Goal: Information Seeking & Learning: Learn about a topic

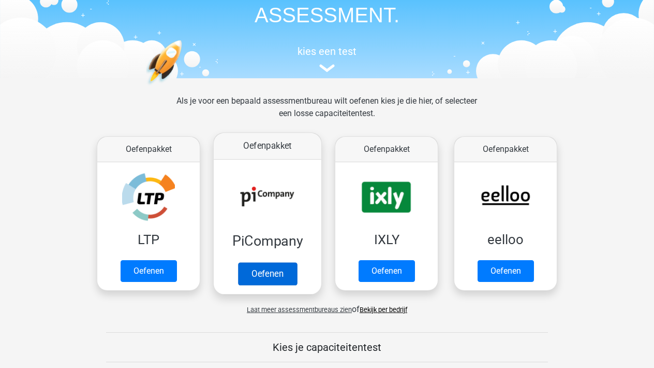
scroll to position [78, 0]
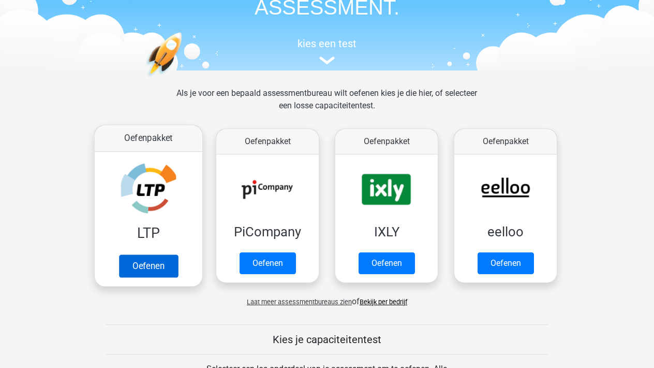
click at [165, 254] on link "Oefenen" at bounding box center [148, 265] width 59 height 23
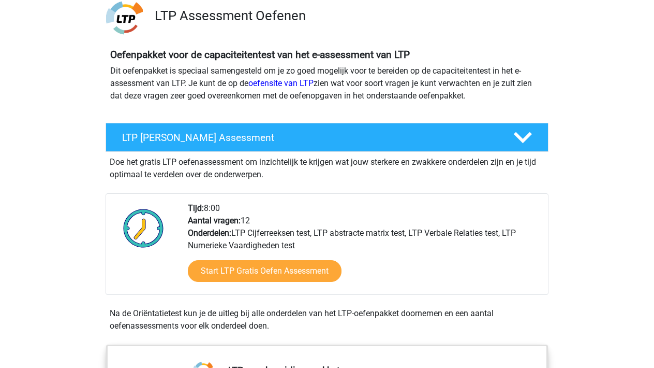
scroll to position [78, 0]
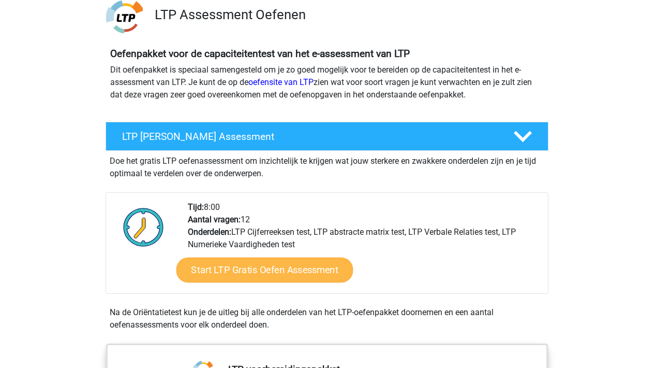
click at [249, 271] on link "Start LTP Gratis Oefen Assessment" at bounding box center [265, 269] width 177 height 25
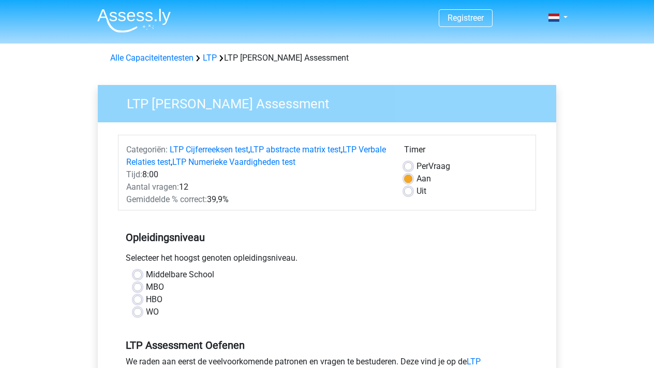
click at [146, 287] on label "MBO" at bounding box center [155, 287] width 18 height 12
click at [142, 287] on input "MBO" at bounding box center [138, 286] width 8 height 10
radio input "true"
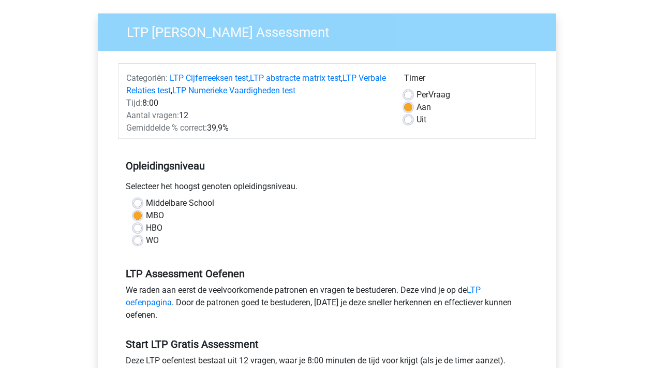
scroll to position [71, 0]
click at [143, 241] on div "WO" at bounding box center [327, 240] width 387 height 12
click at [152, 240] on label "WO" at bounding box center [152, 240] width 13 height 12
click at [142, 240] on input "WO" at bounding box center [138, 239] width 8 height 10
radio input "true"
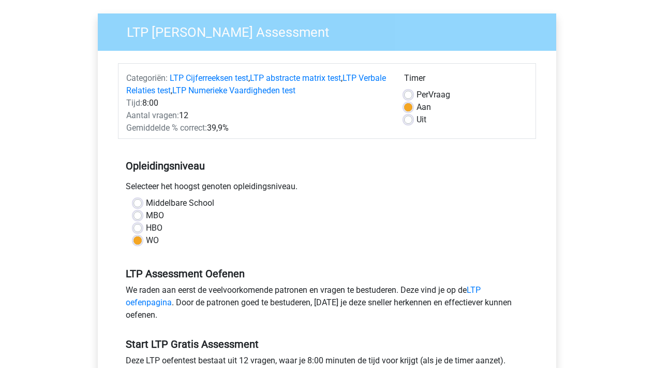
click at [143, 229] on div "HBO" at bounding box center [327, 228] width 387 height 12
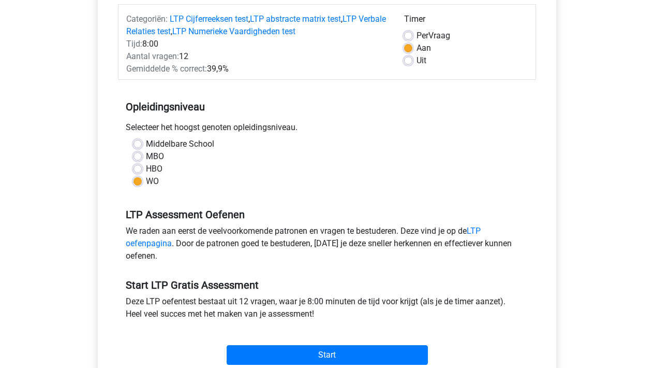
scroll to position [129, 0]
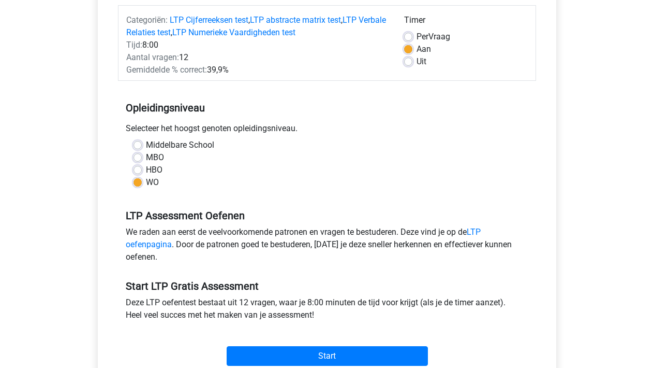
click at [146, 169] on label "HBO" at bounding box center [154, 170] width 17 height 12
click at [137, 169] on input "HBO" at bounding box center [138, 169] width 8 height 10
radio input "true"
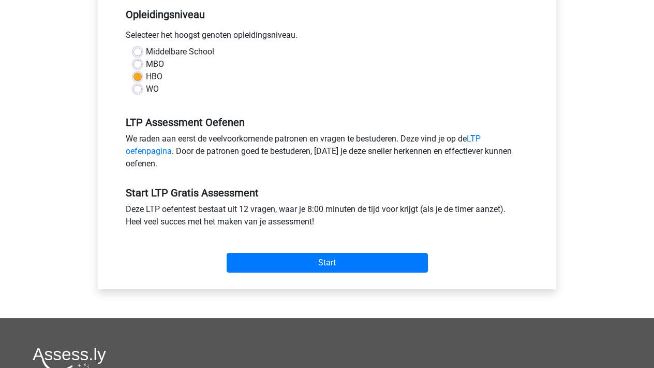
scroll to position [225, 0]
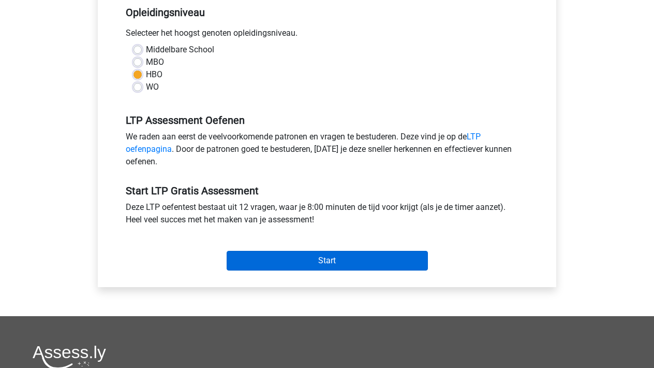
click at [346, 257] on input "Start" at bounding box center [327, 261] width 201 height 20
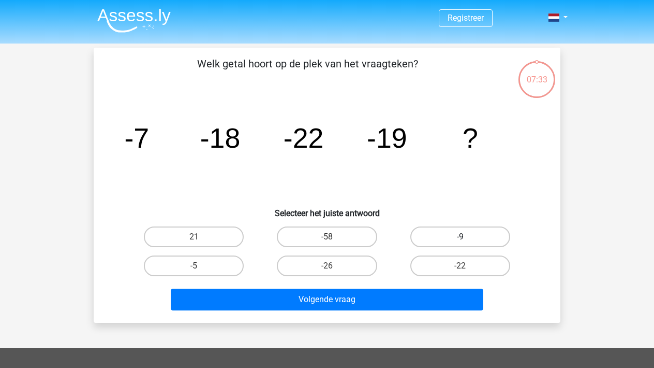
click at [449, 241] on label "-9" at bounding box center [460, 236] width 100 height 21
click at [460, 241] on input "-9" at bounding box center [463, 240] width 7 height 7
radio input "true"
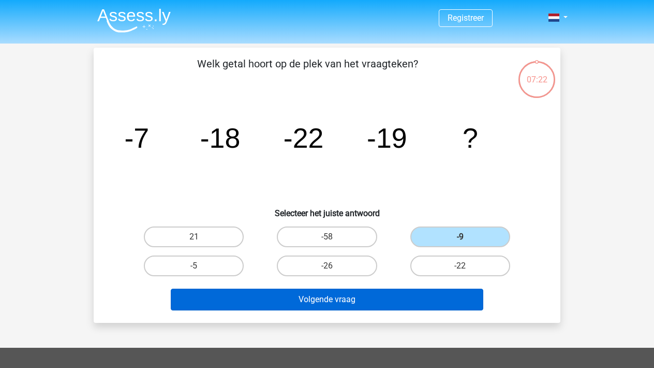
click at [398, 300] on button "Volgende vraag" at bounding box center [327, 299] width 313 height 22
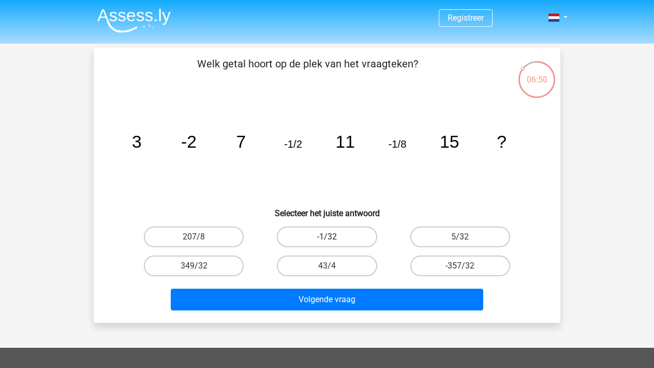
click at [361, 231] on label "-1/32" at bounding box center [327, 236] width 100 height 21
click at [334, 237] on input "-1/32" at bounding box center [330, 240] width 7 height 7
radio input "true"
click at [468, 235] on label "5/32" at bounding box center [460, 236] width 100 height 21
click at [467, 237] on input "5/32" at bounding box center [463, 240] width 7 height 7
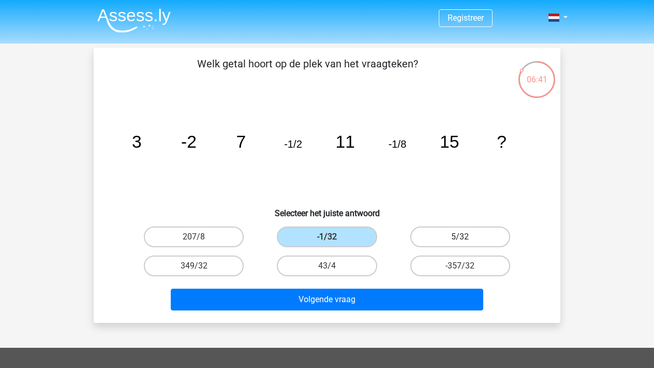
radio input "true"
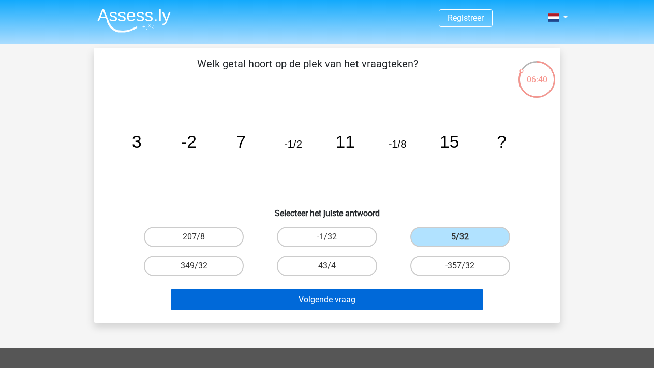
click at [401, 299] on button "Volgende vraag" at bounding box center [327, 299] width 313 height 22
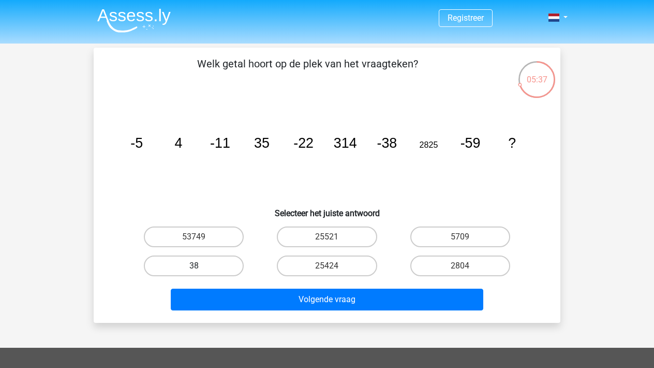
click at [213, 263] on label "38" at bounding box center [194, 265] width 100 height 21
click at [201, 266] on input "38" at bounding box center [197, 269] width 7 height 7
radio input "true"
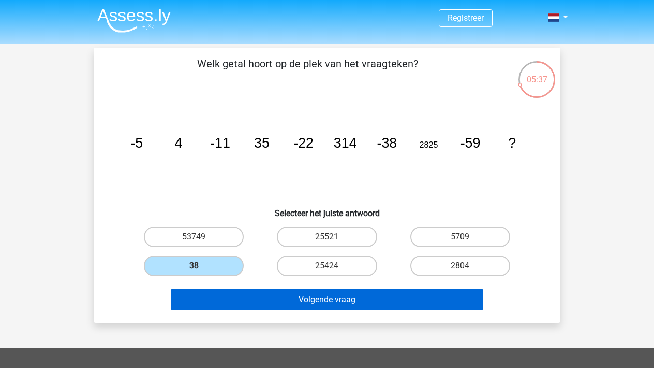
click at [252, 299] on button "Volgende vraag" at bounding box center [327, 299] width 313 height 22
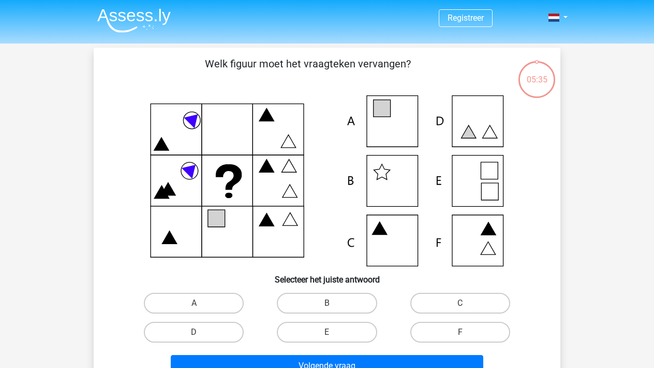
scroll to position [48, 0]
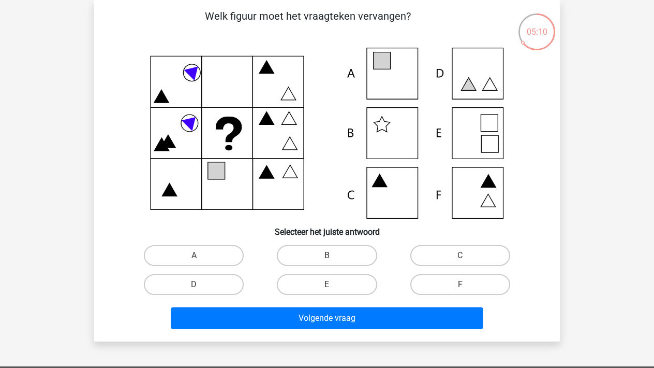
click at [481, 82] on icon at bounding box center [327, 133] width 417 height 171
click at [491, 138] on icon at bounding box center [489, 143] width 17 height 17
click at [332, 283] on label "E" at bounding box center [327, 284] width 100 height 21
click at [332, 284] on input "E" at bounding box center [330, 287] width 7 height 7
radio input "true"
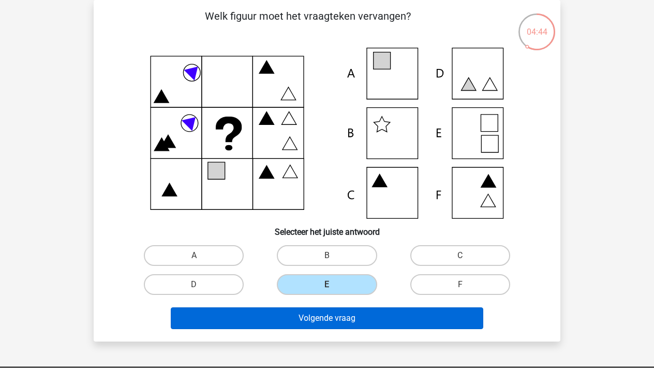
click at [323, 321] on button "Volgende vraag" at bounding box center [327, 318] width 313 height 22
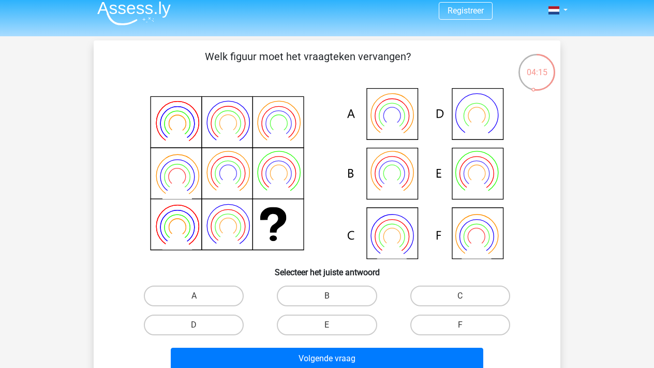
scroll to position [0, 0]
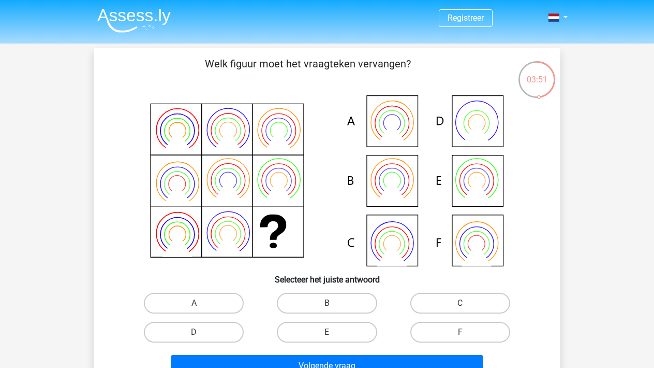
click at [419, 119] on icon at bounding box center [327, 180] width 417 height 171
click at [244, 300] on div "A" at bounding box center [193, 302] width 125 height 21
click at [231, 304] on label "A" at bounding box center [194, 302] width 100 height 21
click at [201, 304] on input "A" at bounding box center [197, 306] width 7 height 7
radio input "true"
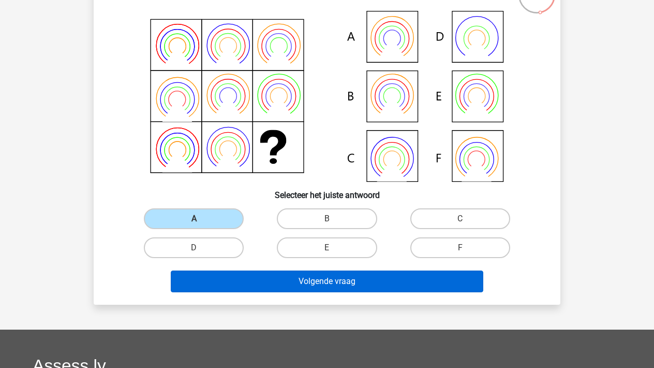
click at [295, 283] on button "Volgende vraag" at bounding box center [327, 281] width 313 height 22
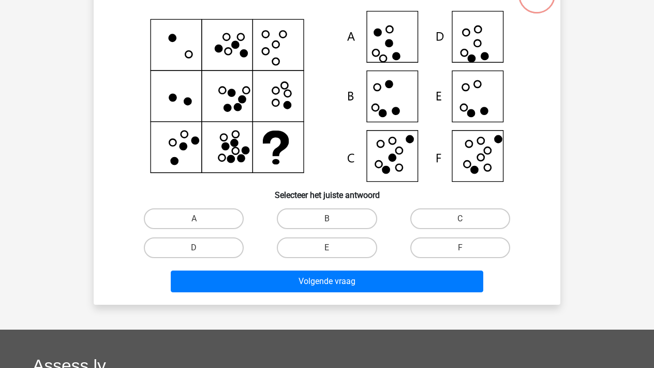
scroll to position [48, 0]
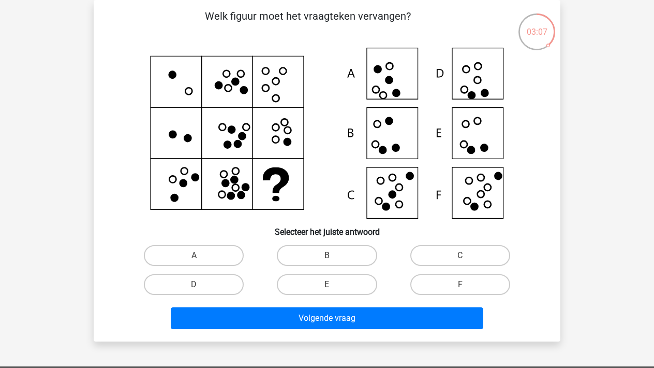
click at [487, 96] on icon at bounding box center [484, 93] width 7 height 7
click at [224, 275] on label "D" at bounding box center [194, 284] width 100 height 21
click at [201, 284] on input "D" at bounding box center [197, 287] width 7 height 7
radio input "true"
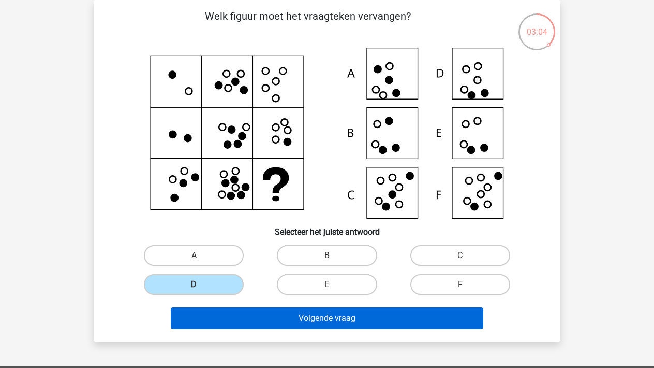
click at [259, 316] on button "Volgende vraag" at bounding box center [327, 318] width 313 height 22
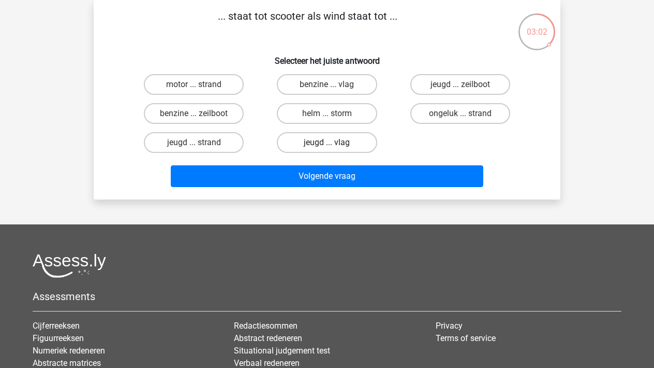
scroll to position [0, 0]
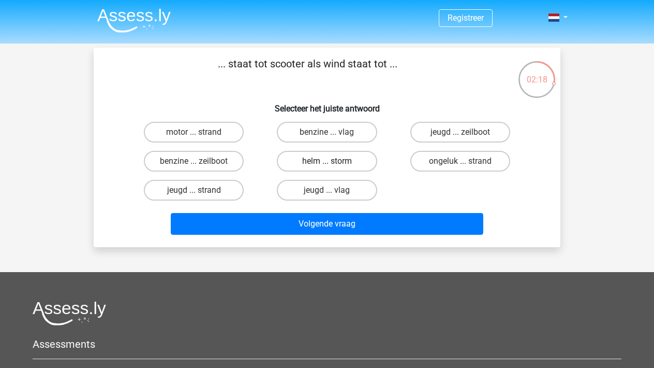
click at [332, 159] on label "helm ... storm" at bounding box center [327, 161] width 100 height 21
click at [332, 161] on input "helm ... storm" at bounding box center [330, 164] width 7 height 7
radio input "true"
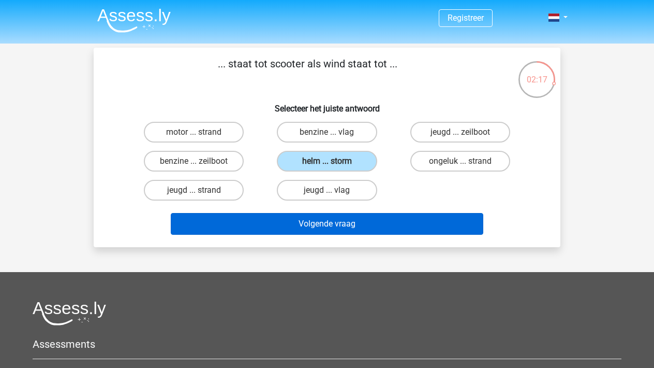
click at [358, 217] on button "Volgende vraag" at bounding box center [327, 224] width 313 height 22
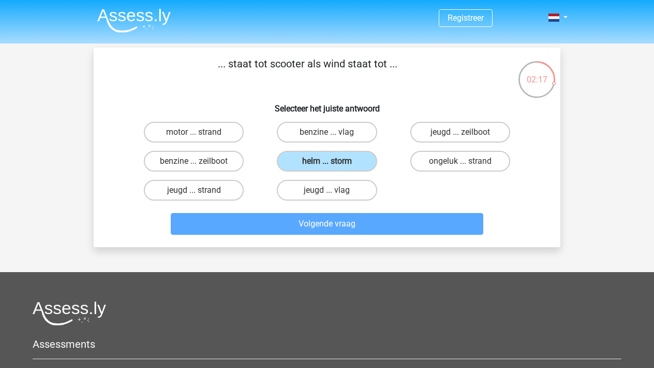
scroll to position [48, 0]
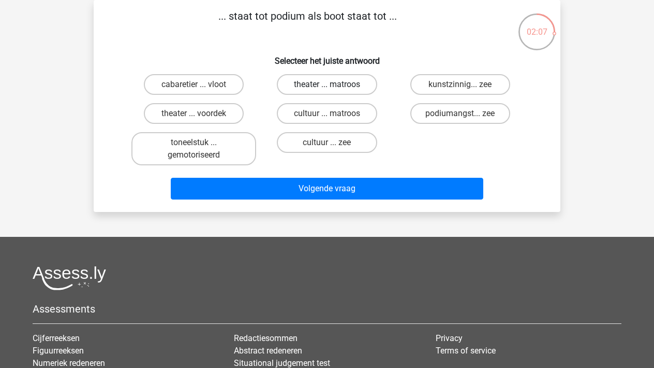
click at [331, 84] on label "theater ... matroos" at bounding box center [327, 84] width 100 height 21
click at [331, 84] on input "theater ... matroos" at bounding box center [330, 87] width 7 height 7
radio input "true"
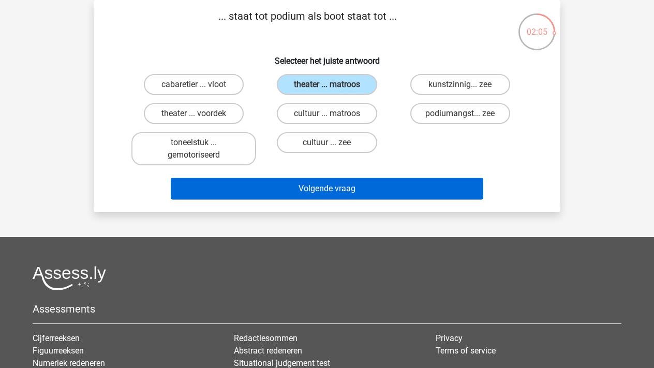
click at [322, 183] on button "Volgende vraag" at bounding box center [327, 189] width 313 height 22
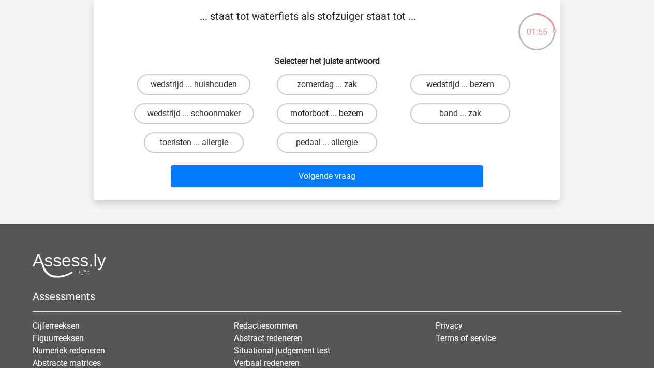
click at [333, 121] on label "motorboot ... bezem" at bounding box center [327, 113] width 100 height 21
click at [333, 120] on input "motorboot ... bezem" at bounding box center [330, 116] width 7 height 7
radio input "true"
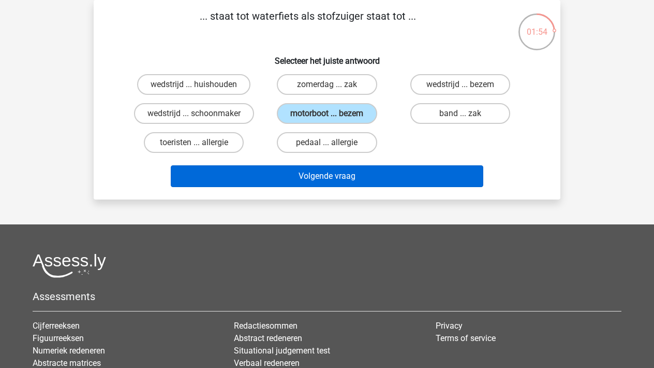
click at [314, 168] on button "Volgende vraag" at bounding box center [327, 176] width 313 height 22
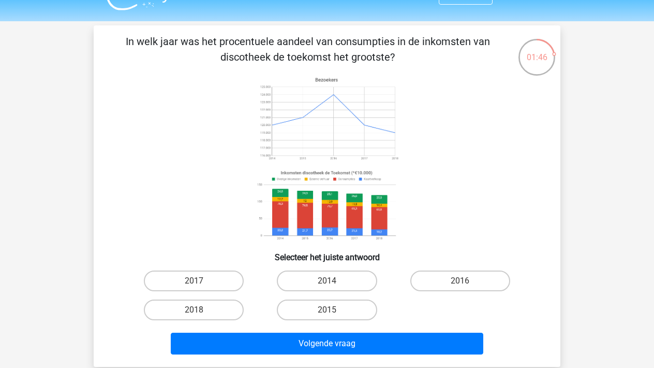
scroll to position [21, 0]
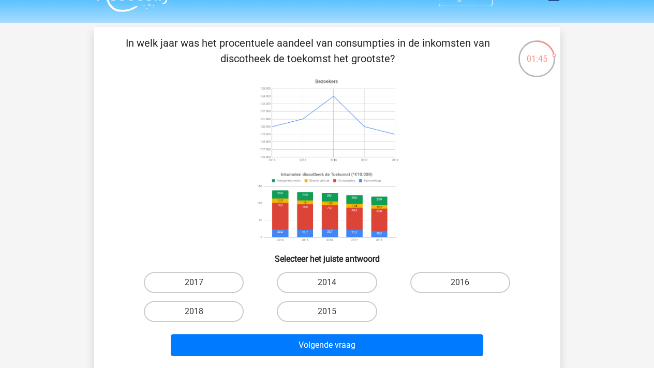
click at [313, 193] on image at bounding box center [327, 207] width 146 height 77
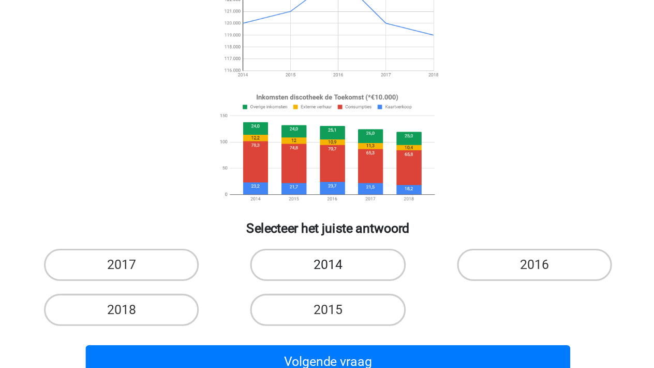
click at [277, 280] on label "2014" at bounding box center [327, 290] width 100 height 21
click at [327, 290] on input "2014" at bounding box center [330, 293] width 7 height 7
radio input "true"
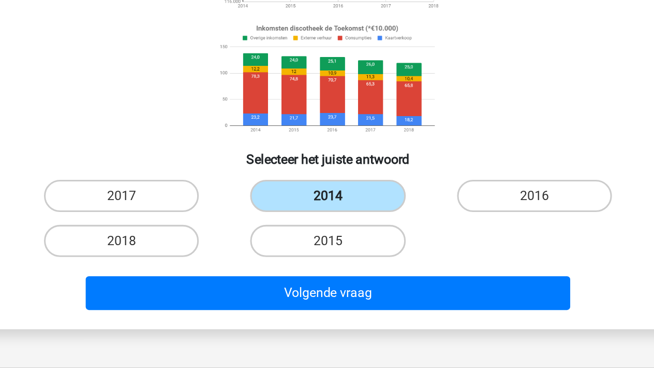
scroll to position [47, 0]
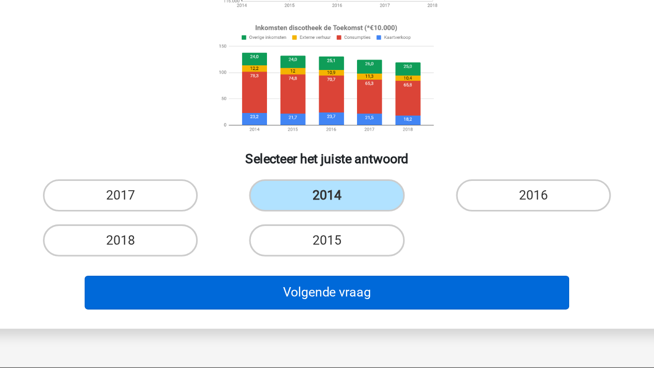
click at [187, 308] on button "Volgende vraag" at bounding box center [327, 319] width 313 height 22
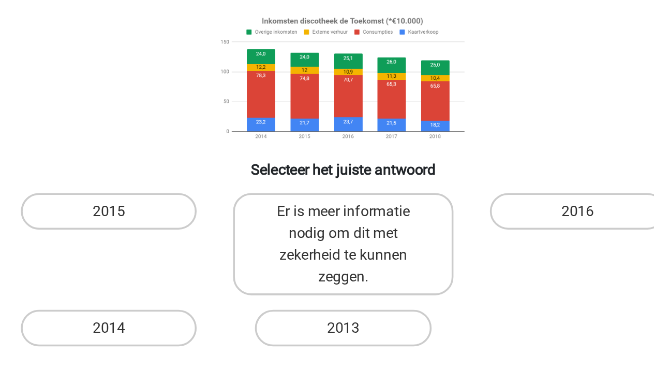
scroll to position [30, 0]
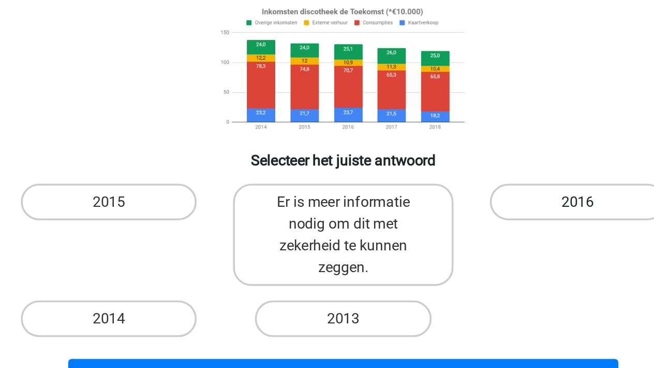
click at [410, 263] on label "2016" at bounding box center [460, 273] width 100 height 21
click at [460, 273] on input "2016" at bounding box center [463, 276] width 7 height 7
radio input "true"
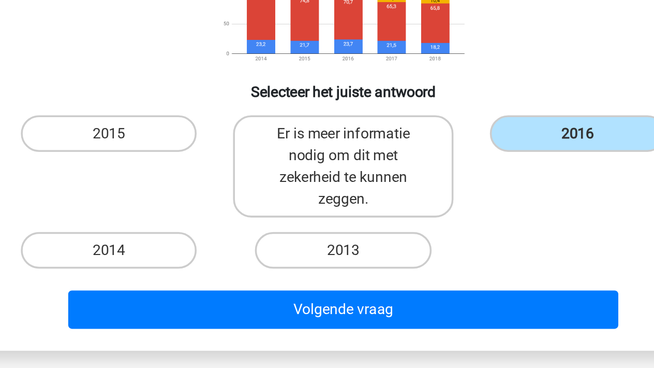
scroll to position [75, 0]
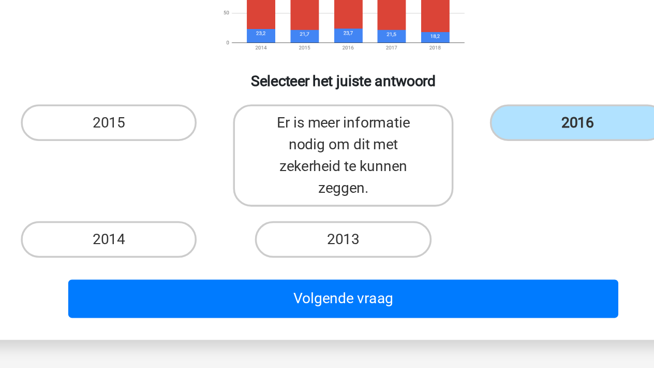
drag, startPoint x: 265, startPoint y: 114, endPoint x: 263, endPoint y: 125, distance: 11.4
click at [263, 214] on div "2015 Er is meer informatie nodig om dit met zekerheid te kunnen zeggen. 2016 20…" at bounding box center [327, 261] width 400 height 95
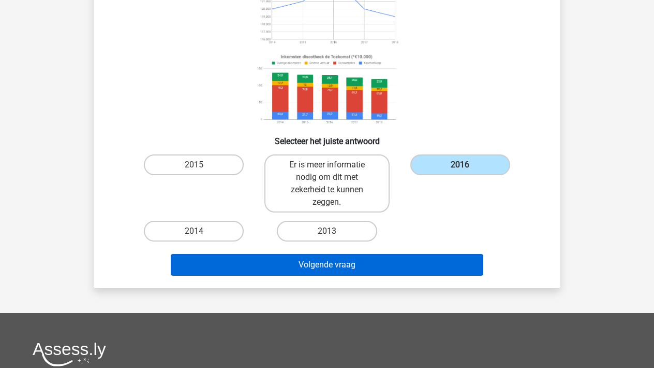
click at [409, 260] on button "Volgende vraag" at bounding box center [327, 265] width 313 height 22
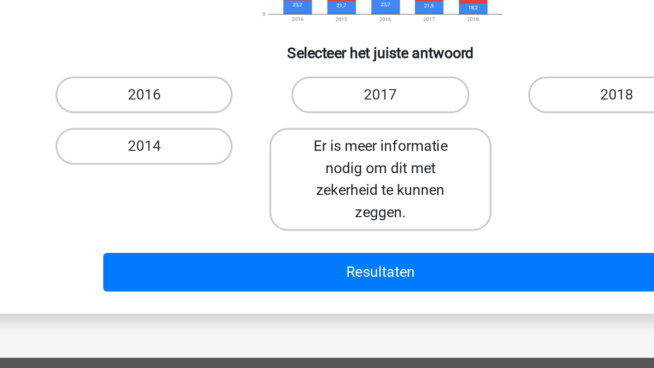
scroll to position [92, 0]
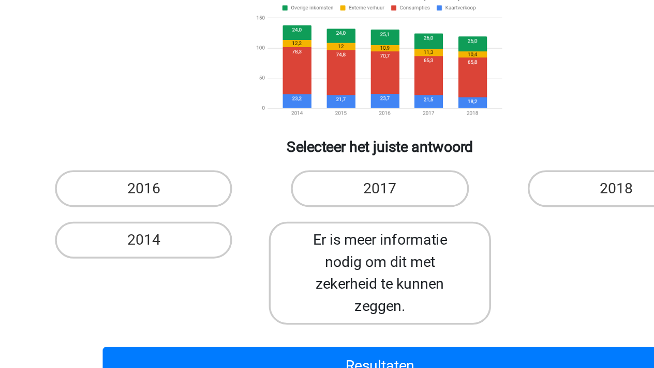
click at [265, 230] on label "Er is meer informatie nodig om dit met zekerheid te kunnen zeggen." at bounding box center [327, 259] width 125 height 58
click at [327, 240] on input "Er is meer informatie nodig om dit met zekerheid te kunnen zeggen." at bounding box center [330, 243] width 7 height 7
radio input "true"
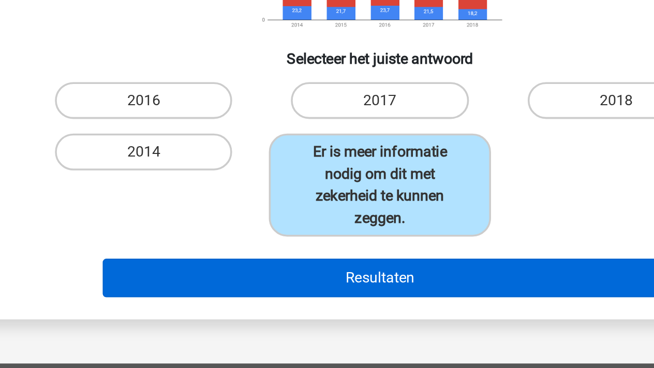
click at [227, 300] on button "Resultaten" at bounding box center [327, 311] width 313 height 22
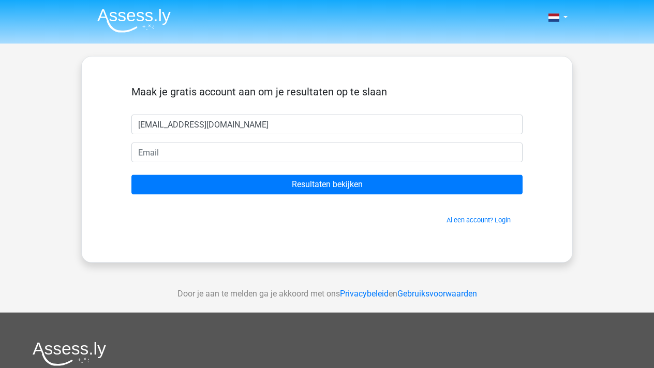
type input "[EMAIL_ADDRESS][DOMAIN_NAME]"
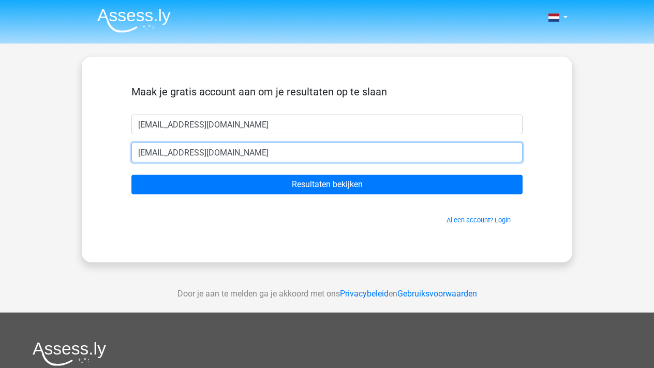
type input "[EMAIL_ADDRESS][DOMAIN_NAME]"
click at [327, 184] on input "Resultaten bekijken" at bounding box center [326, 184] width 391 height 20
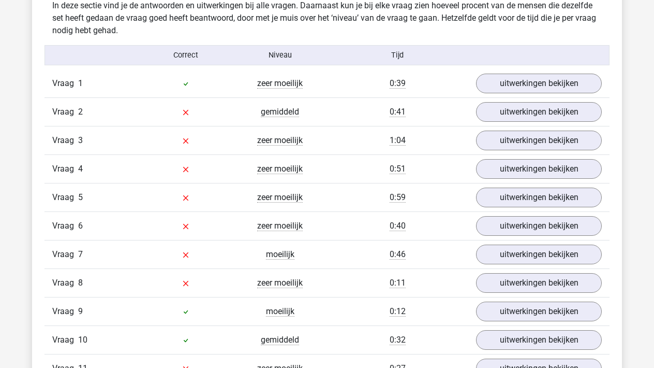
scroll to position [1113, 0]
